Goal: Task Accomplishment & Management: Manage account settings

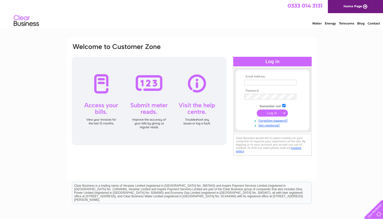
type input "michelemathieson@blueyonder.co.uk"
click at [274, 114] on input "submit" at bounding box center [271, 113] width 31 height 7
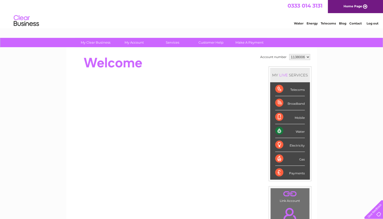
click at [288, 131] on div "Water" at bounding box center [290, 131] width 30 height 14
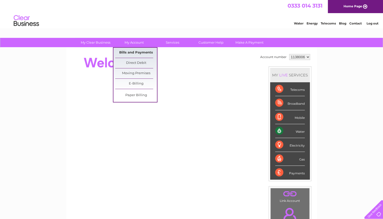
click at [135, 55] on link "Bills and Payments" at bounding box center [136, 53] width 42 height 10
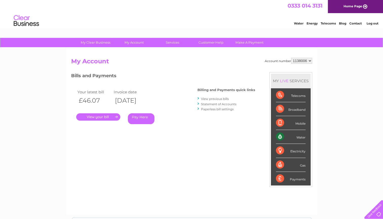
click at [95, 121] on link "." at bounding box center [98, 117] width 44 height 7
click at [209, 100] on link "View previous bills" at bounding box center [215, 99] width 28 height 4
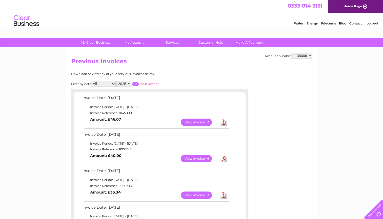
click at [373, 24] on link "Log out" at bounding box center [372, 23] width 12 height 4
